Goal: Information Seeking & Learning: Learn about a topic

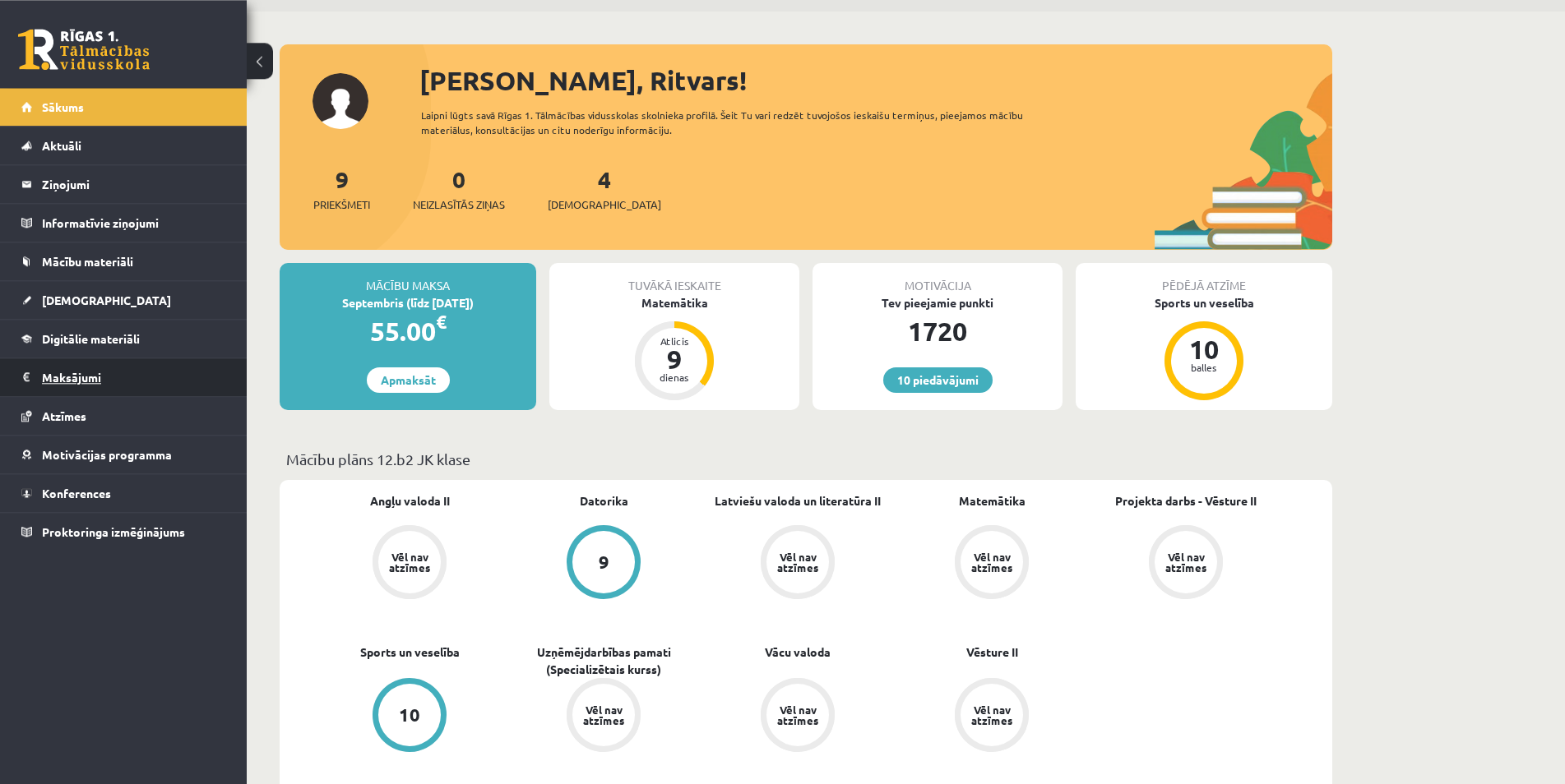
scroll to position [252, 0]
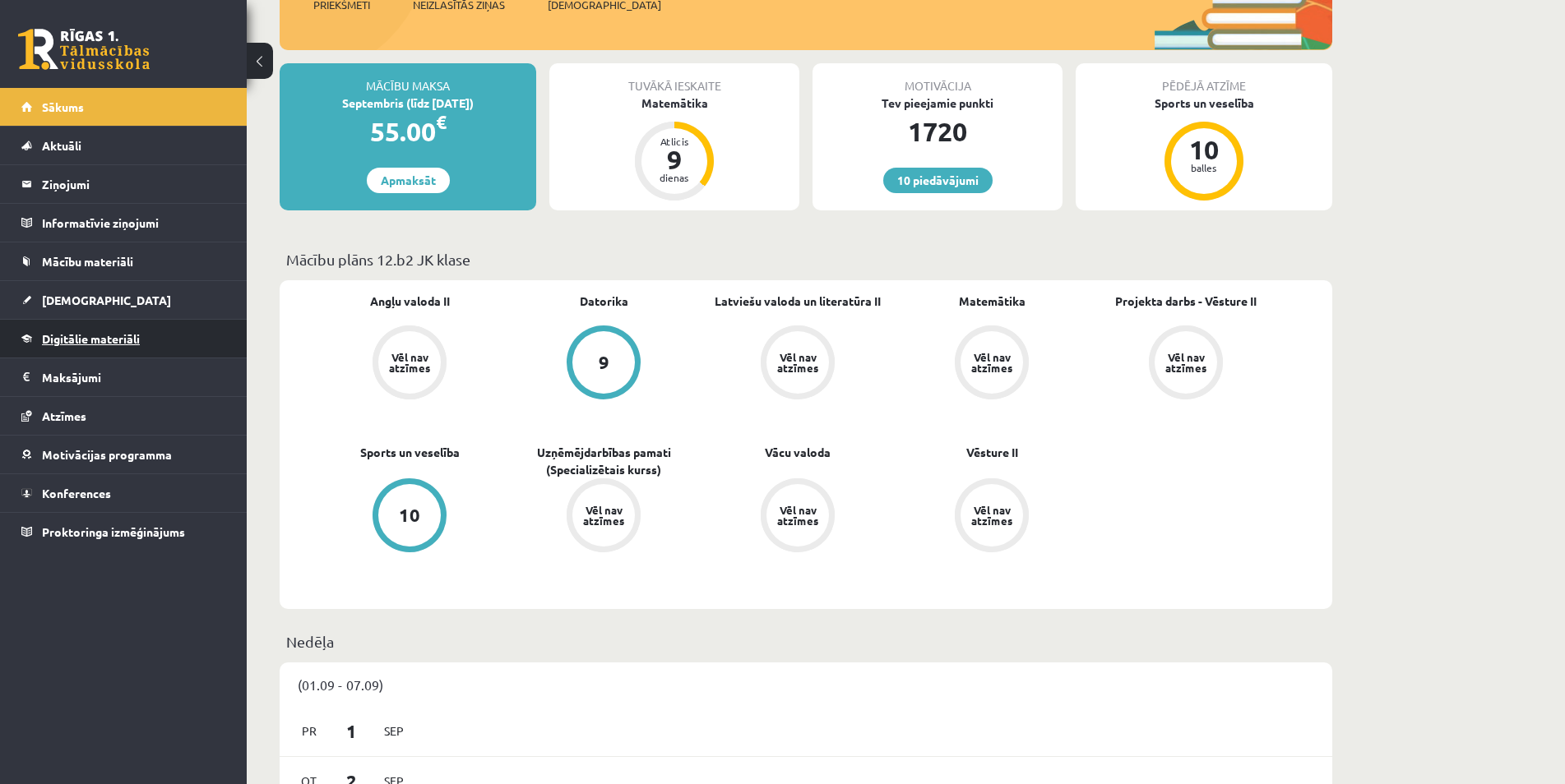
click at [115, 337] on span "Digitālie materiāli" at bounding box center [90, 339] width 98 height 15
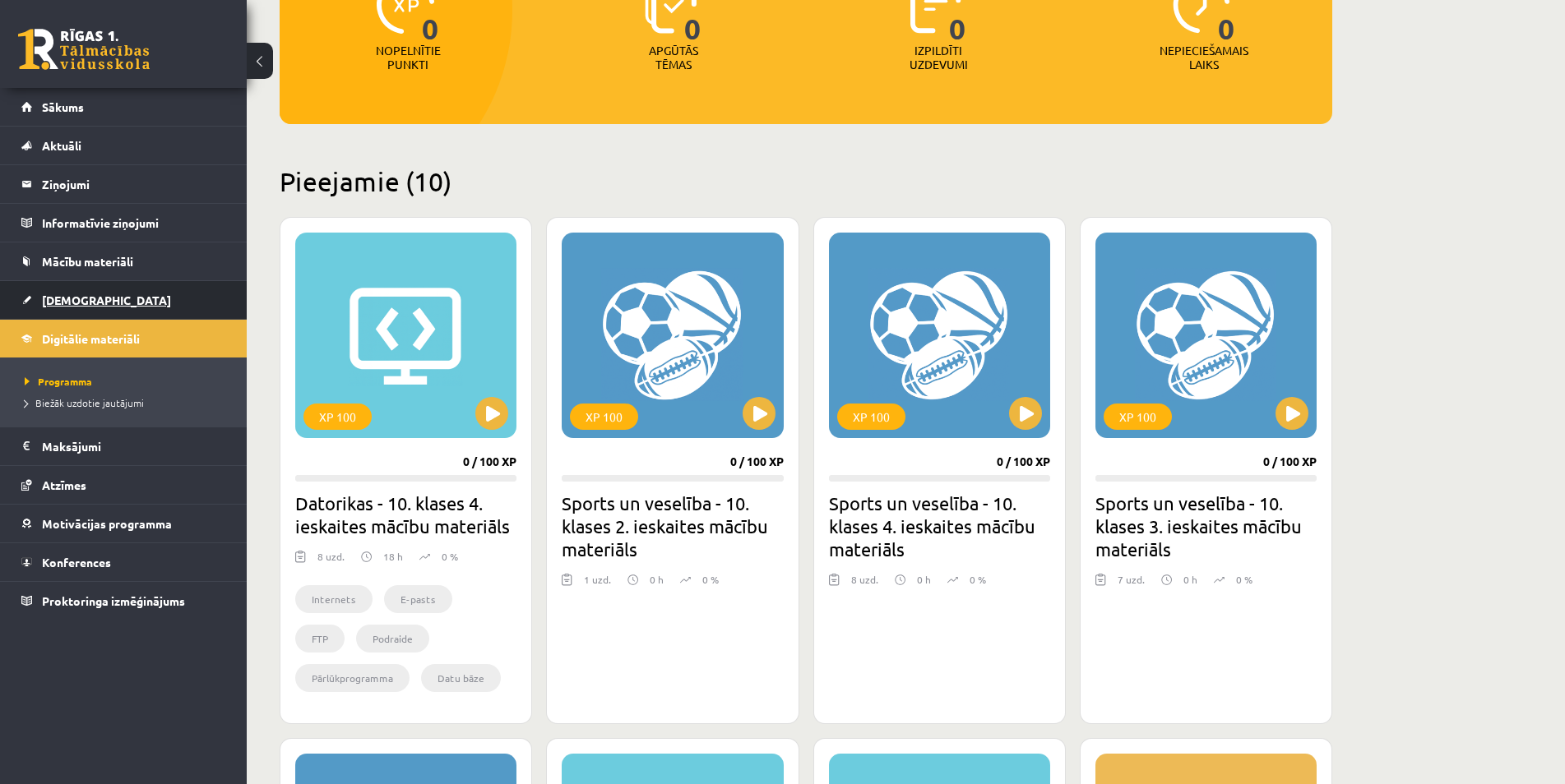
click at [99, 298] on link "[DEMOGRAPHIC_DATA]" at bounding box center [124, 300] width 205 height 38
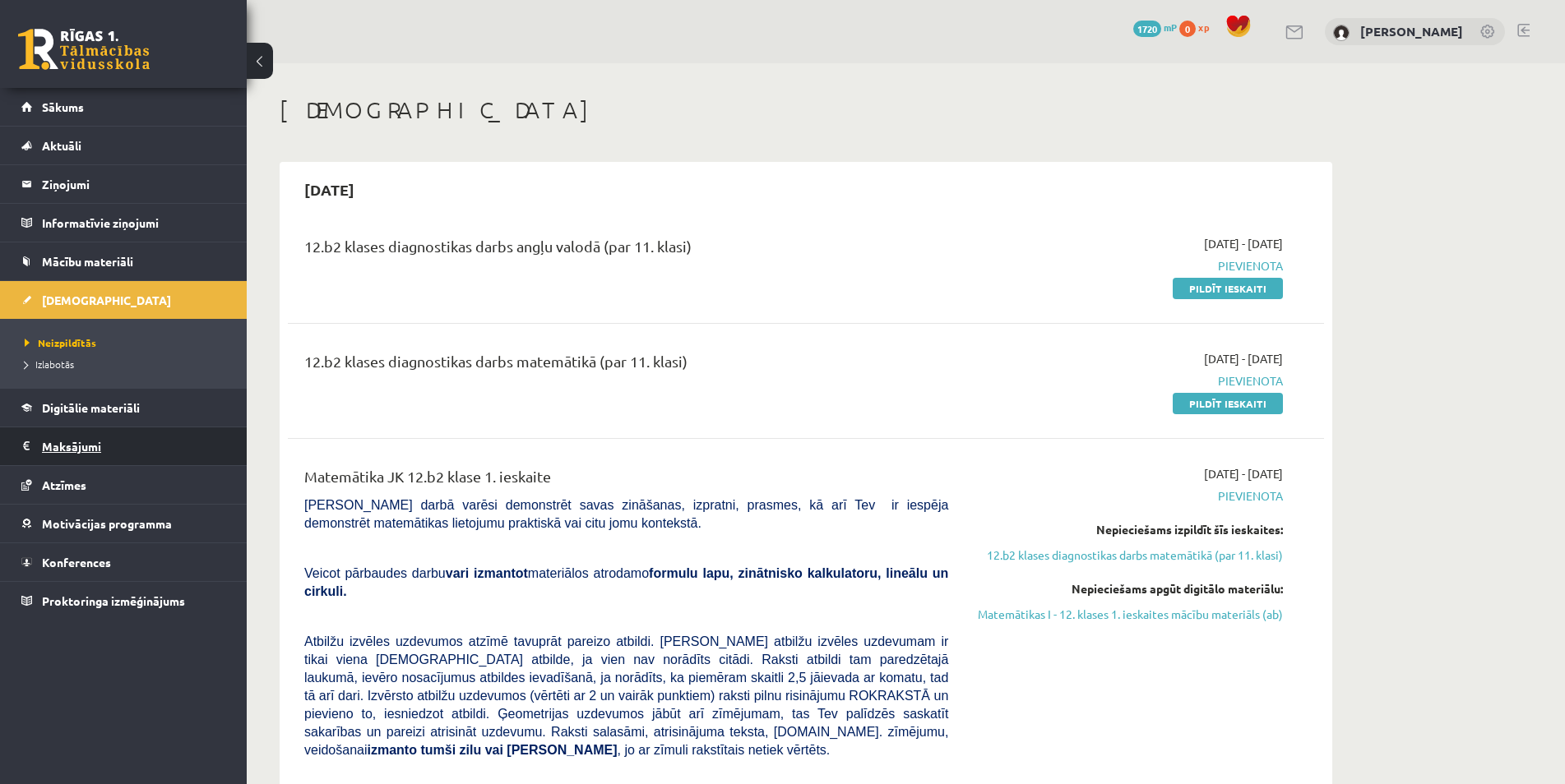
click at [114, 434] on legend "Maksājumi 0" at bounding box center [134, 446] width 184 height 38
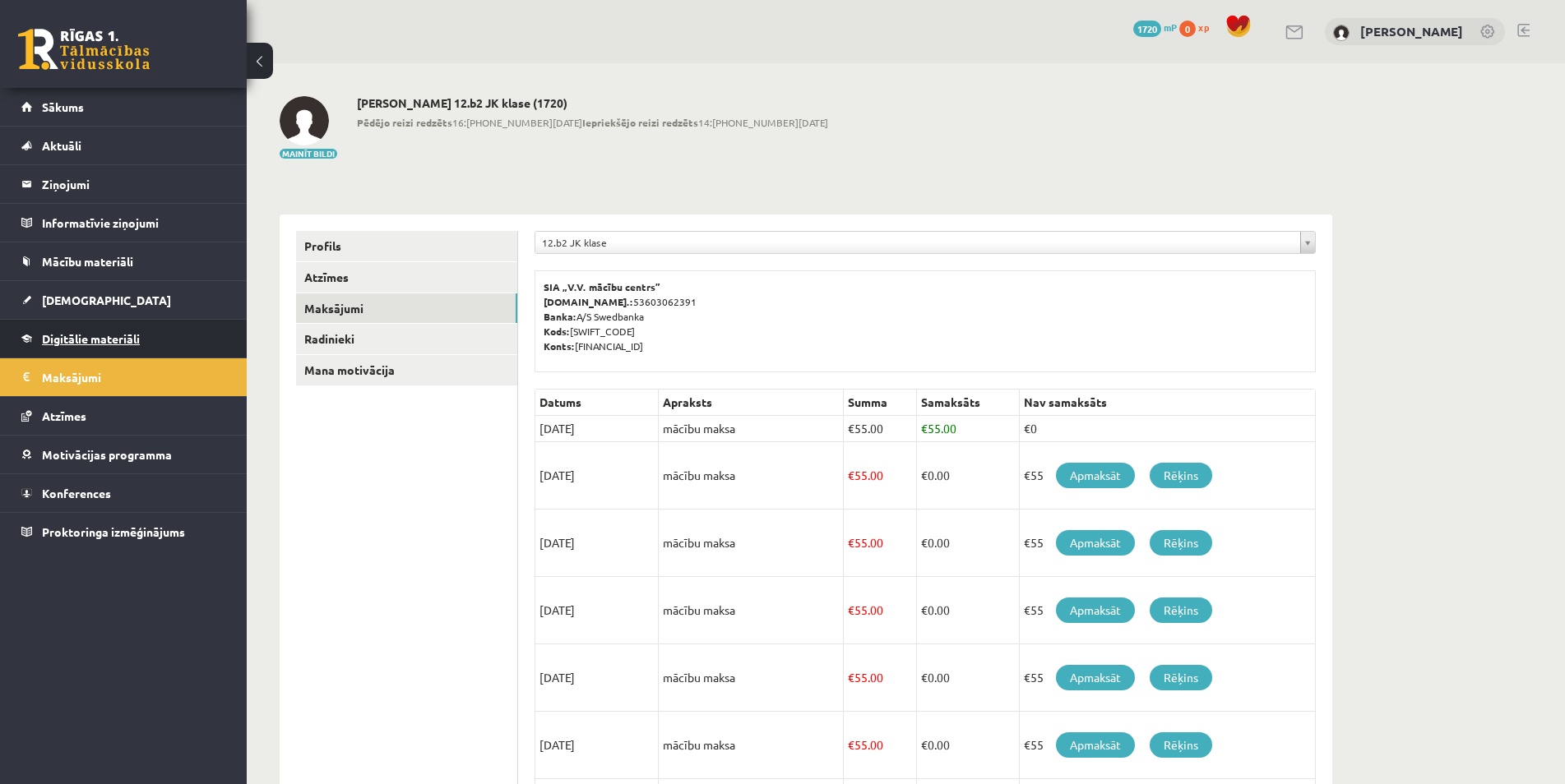
click at [107, 345] on link "Digitālie materiāli" at bounding box center [124, 339] width 205 height 38
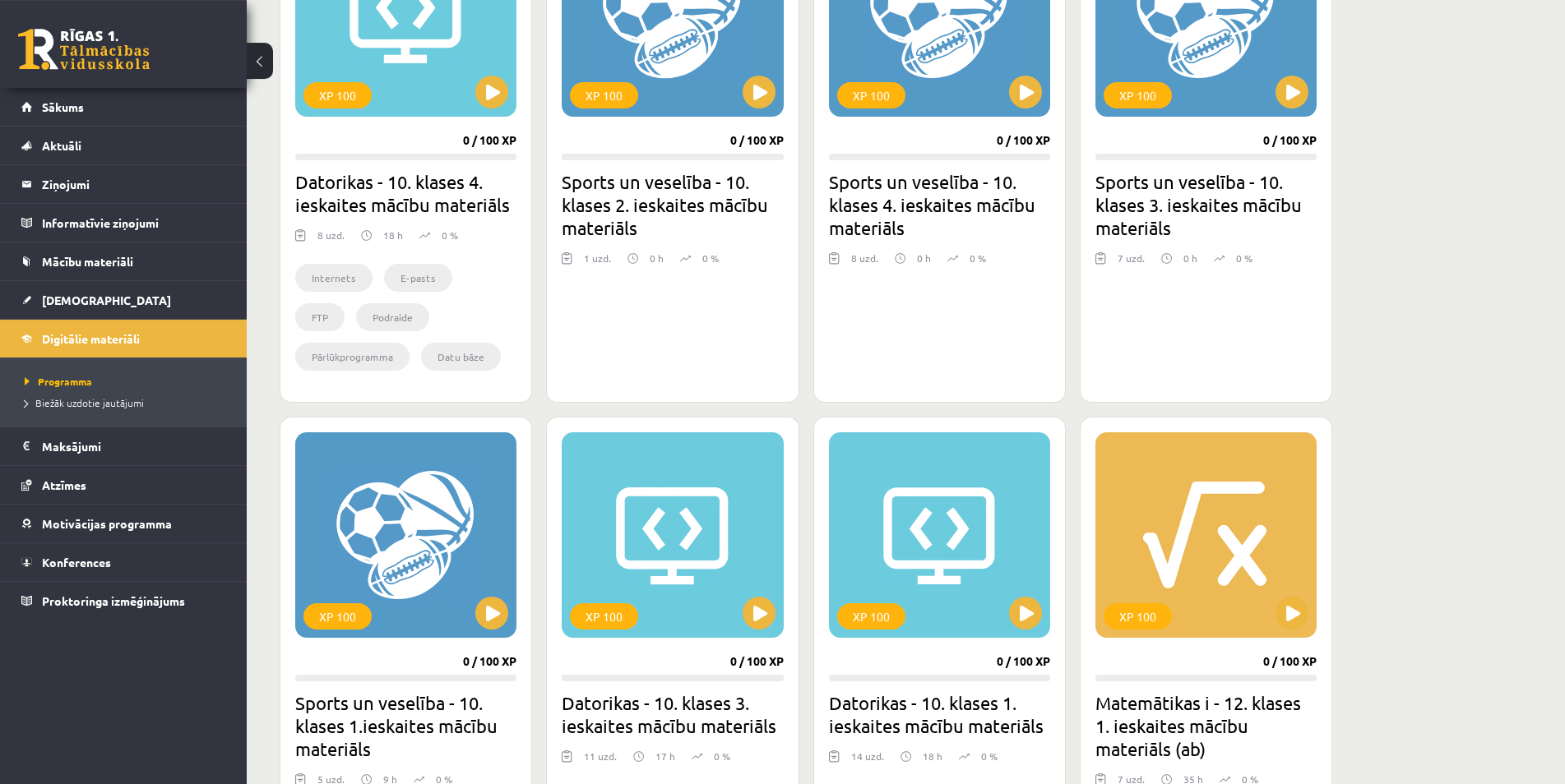
scroll to position [923, 0]
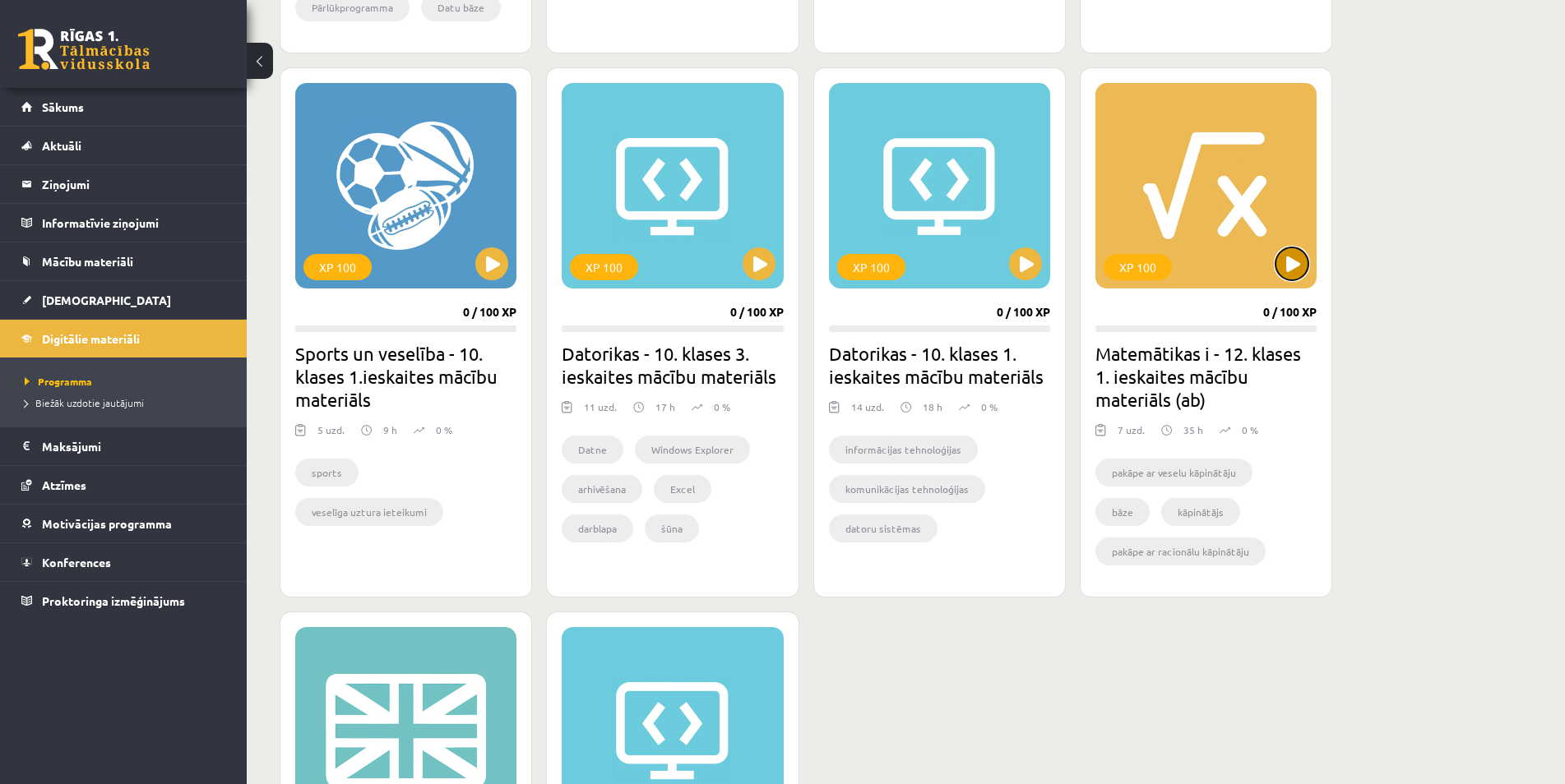
click at [1289, 251] on button at bounding box center [1292, 264] width 33 height 33
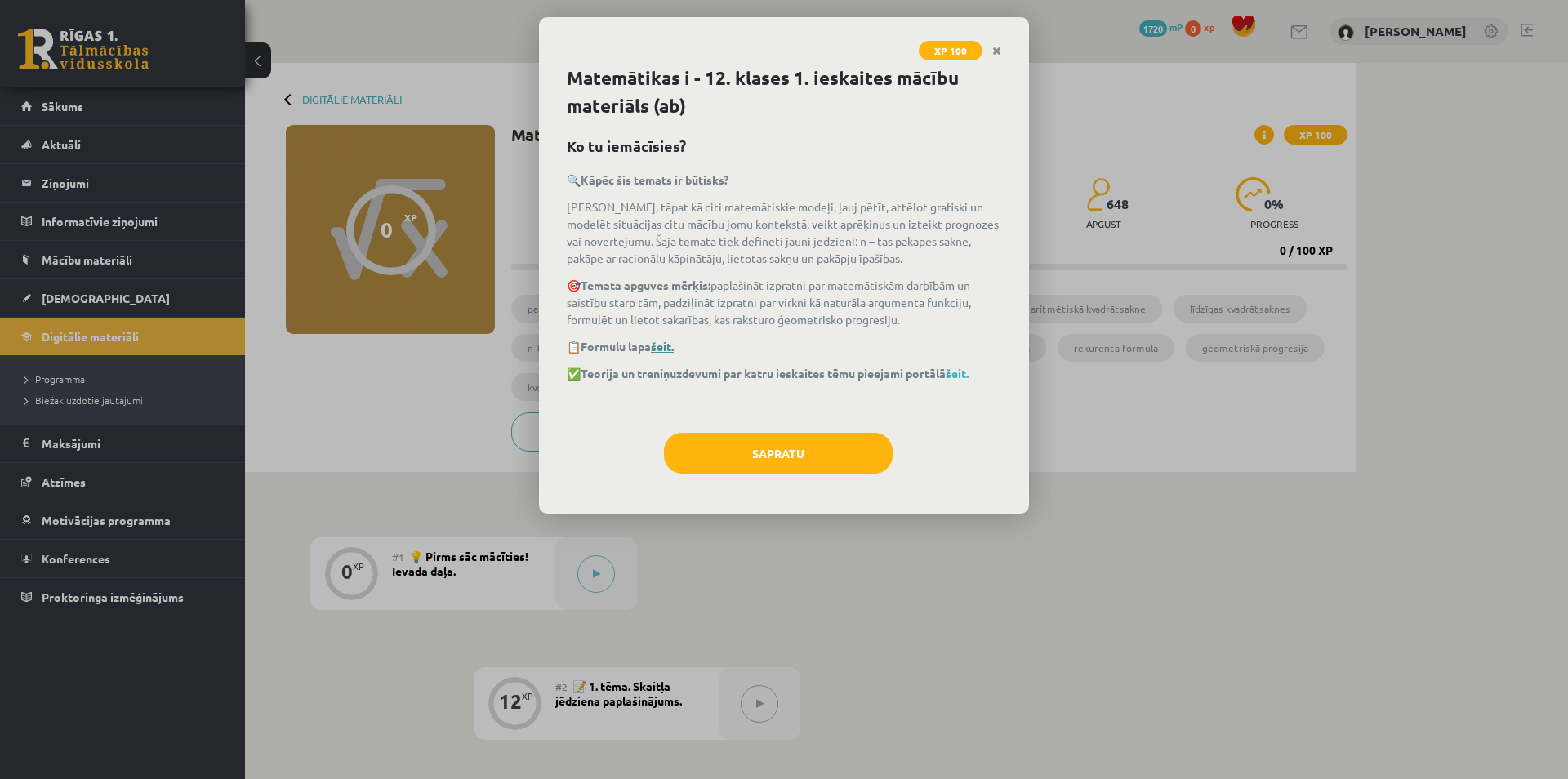
click at [663, 341] on link "šeit." at bounding box center [662, 346] width 23 height 15
click at [968, 373] on link "šeit." at bounding box center [957, 373] width 23 height 15
click at [972, 366] on p "✅ Teorija un treniņuzdevumi par katru ieskaites tēmu pieejami portālā šeit." at bounding box center [784, 373] width 435 height 17
click at [968, 368] on link "šeit." at bounding box center [957, 373] width 23 height 15
click at [763, 448] on button "Sapratu" at bounding box center [778, 453] width 229 height 41
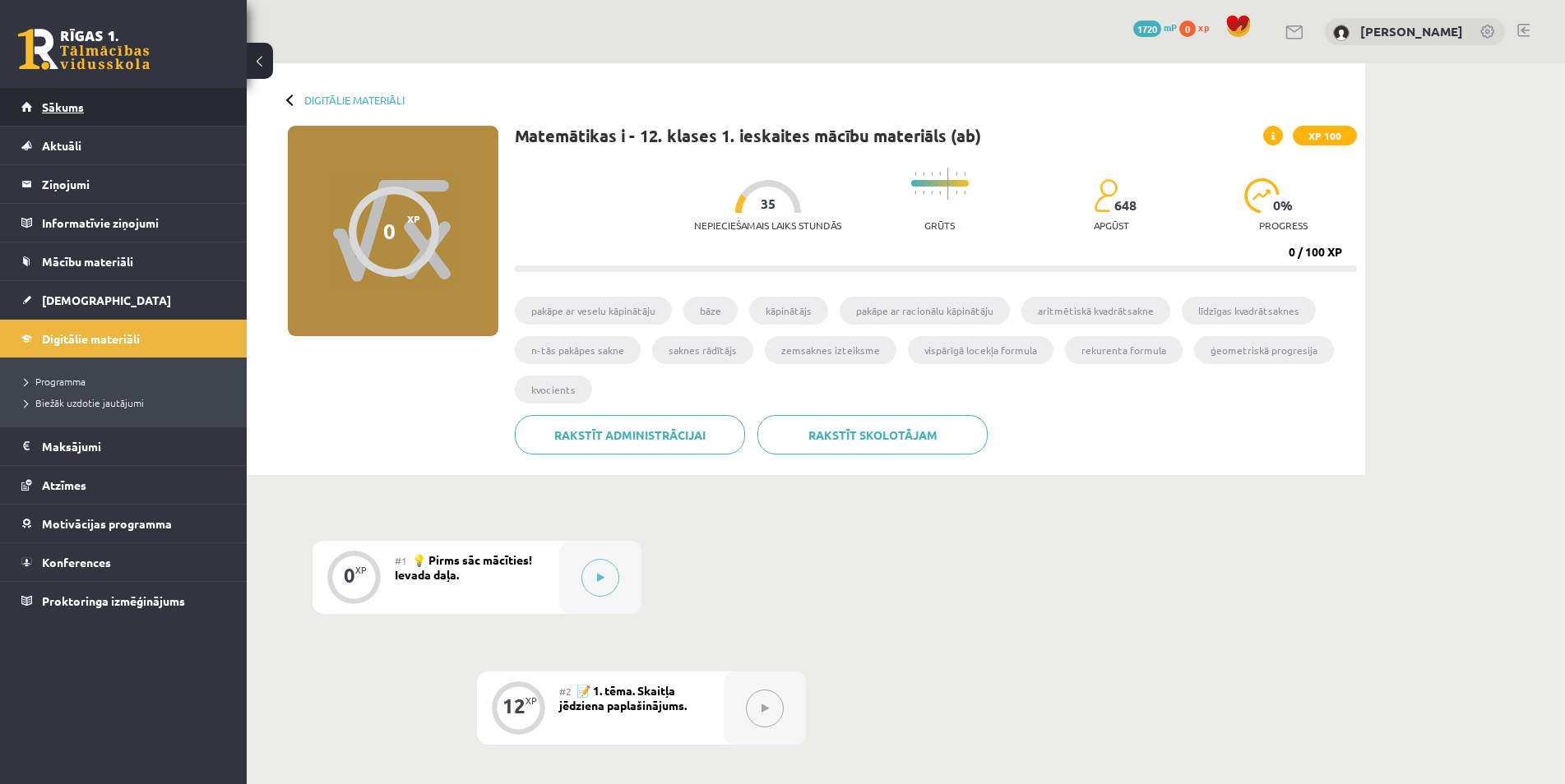
click at [123, 99] on link "Sākums" at bounding box center [124, 107] width 205 height 38
